Goal: Information Seeking & Learning: Learn about a topic

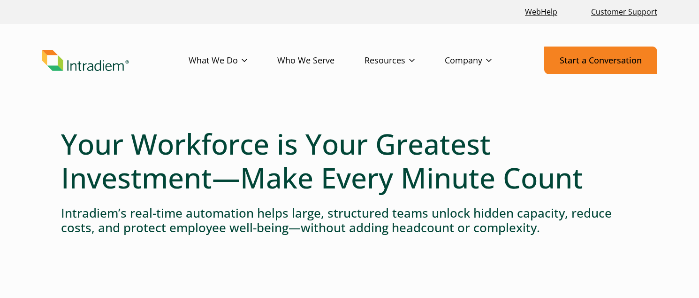
click at [565, 64] on link "Start a Conversation" at bounding box center [600, 60] width 113 height 28
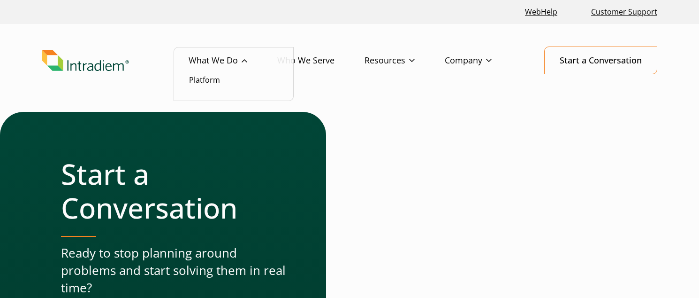
click at [221, 74] on li "Platform" at bounding box center [233, 80] width 89 height 12
click at [221, 78] on li "Platform" at bounding box center [233, 80] width 89 height 12
click at [220, 79] on link "Platform" at bounding box center [204, 80] width 31 height 10
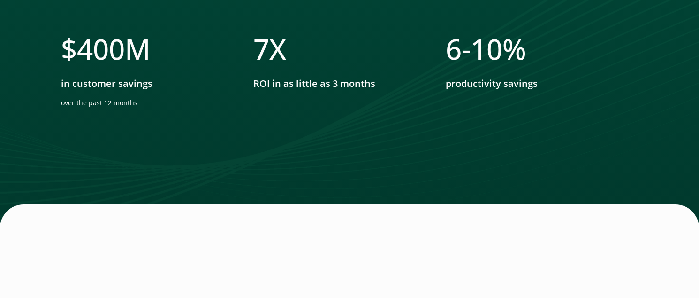
scroll to position [2810, 0]
